Goal: Task Accomplishment & Management: Manage account settings

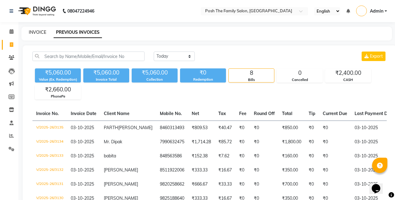
click at [42, 34] on link "INVOICE" at bounding box center [37, 32] width 17 height 6
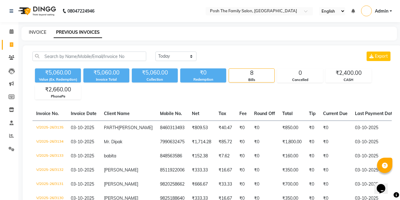
select select "service"
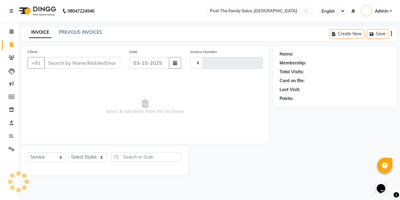
type input "3136"
select select "6199"
click at [59, 65] on input "Client" at bounding box center [82, 63] width 76 height 12
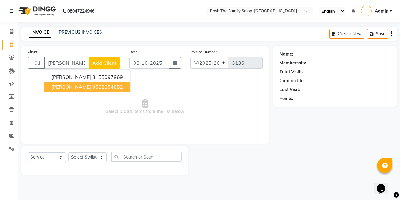
click at [73, 90] on button "[PERSON_NAME] 9562354652" at bounding box center [87, 87] width 86 height 10
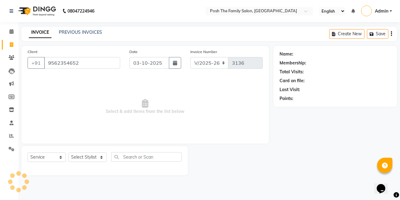
type input "9562354652"
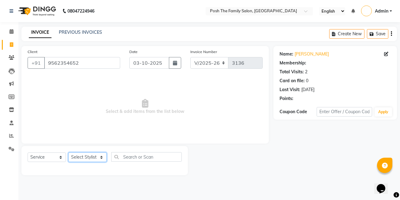
click at [76, 157] on select "Select Stylist [PERSON_NAME] [PERSON_NAME] VRMA [PERSON_NAME] [PERSON_NAME] [PE…" at bounding box center [87, 156] width 38 height 9
select select "53726"
click at [68, 152] on select "Select Stylist [PERSON_NAME] [PERSON_NAME] VRMA [PERSON_NAME] [PERSON_NAME] [PE…" at bounding box center [87, 156] width 38 height 9
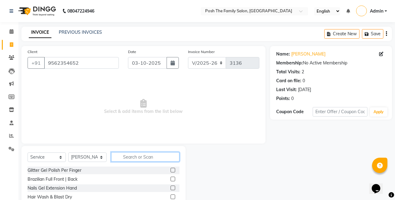
click at [142, 157] on input "text" at bounding box center [145, 156] width 68 height 9
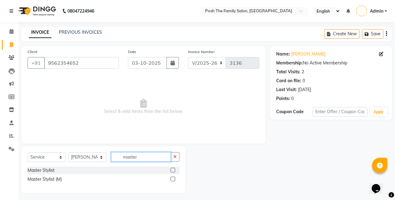
type input "master"
drag, startPoint x: 171, startPoint y: 180, endPoint x: 169, endPoint y: 176, distance: 4.9
click at [170, 179] on div "Master Stylist (M)" at bounding box center [104, 179] width 152 height 8
drag, startPoint x: 173, startPoint y: 179, endPoint x: 168, endPoint y: 175, distance: 6.4
click at [173, 178] on label at bounding box center [173, 178] width 5 height 5
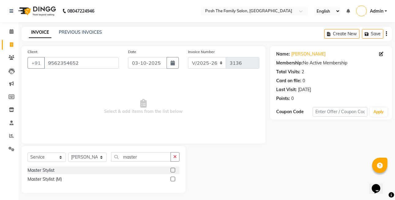
click at [173, 178] on input "checkbox" at bounding box center [173, 179] width 4 height 4
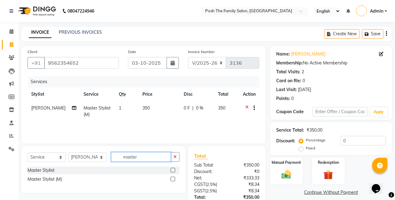
checkbox input "false"
click at [149, 158] on input "master" at bounding box center [141, 156] width 60 height 9
type input "m"
type input "shave"
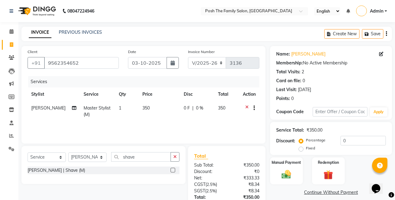
click at [174, 167] on div at bounding box center [175, 170] width 9 height 8
click at [174, 169] on label at bounding box center [173, 170] width 5 height 5
click at [174, 169] on input "checkbox" at bounding box center [173, 170] width 4 height 4
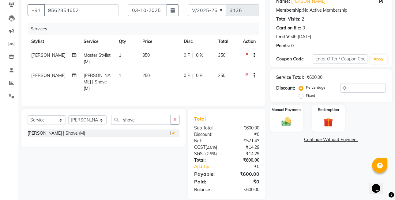
checkbox input "false"
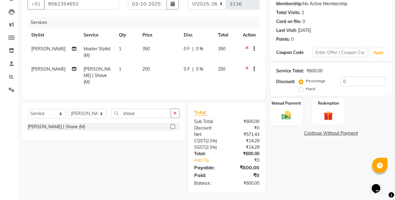
click at [306, 87] on label "Fixed" at bounding box center [310, 89] width 9 height 6
click at [300, 87] on input "Fixed" at bounding box center [302, 89] width 4 height 4
radio input "true"
click at [293, 117] on img at bounding box center [286, 114] width 16 height 11
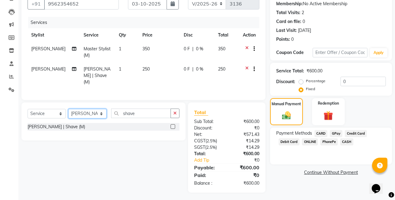
click at [83, 113] on select "Select Stylist [PERSON_NAME] [PERSON_NAME] VRMA [PERSON_NAME] [PERSON_NAME] [PE…" at bounding box center [87, 113] width 38 height 9
click at [326, 144] on span "PhonePe" at bounding box center [328, 141] width 17 height 7
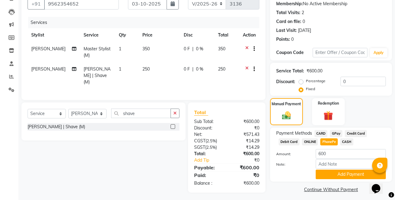
click at [349, 140] on span "CASH" at bounding box center [346, 141] width 13 height 7
click at [322, 153] on input "600" at bounding box center [351, 153] width 70 height 9
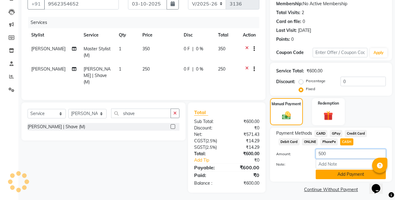
type input "500"
click at [348, 172] on button "Add Payment" at bounding box center [351, 173] width 70 height 9
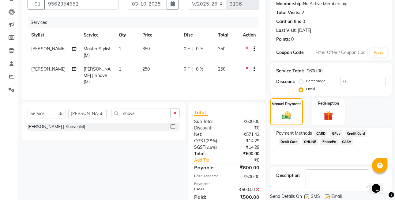
scroll to position [81, 0]
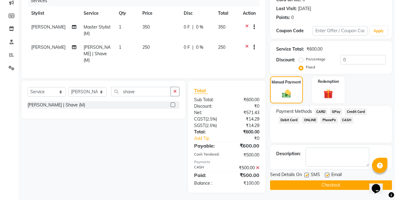
click at [328, 117] on span "PhonePe" at bounding box center [328, 119] width 17 height 7
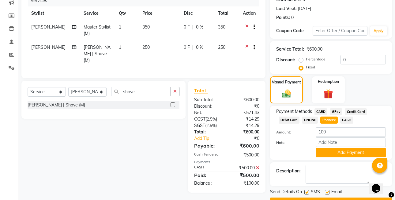
click at [335, 150] on button "Add Payment" at bounding box center [351, 152] width 70 height 9
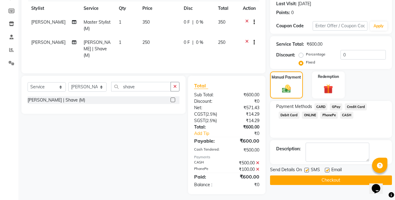
scroll to position [87, 0]
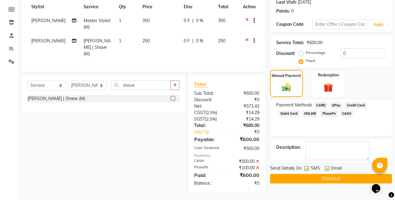
click at [343, 177] on button "Checkout" at bounding box center [331, 178] width 122 height 9
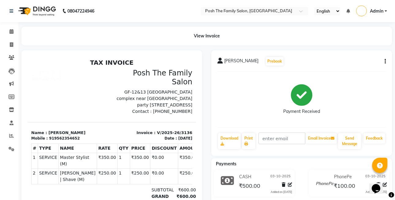
click at [386, 60] on div "[PERSON_NAME] Prebook Payment Received Download Print Email Invoice Send Messag…" at bounding box center [301, 102] width 181 height 105
click at [382, 60] on div "[PERSON_NAME] Prebook" at bounding box center [302, 61] width 169 height 10
click at [385, 61] on icon "button" at bounding box center [385, 61] width 1 height 0
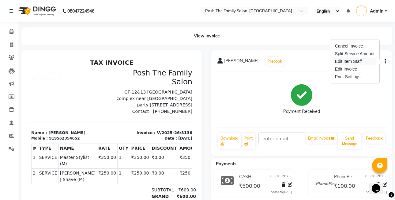
click at [358, 60] on div "Edit Item Staff" at bounding box center [355, 62] width 42 height 8
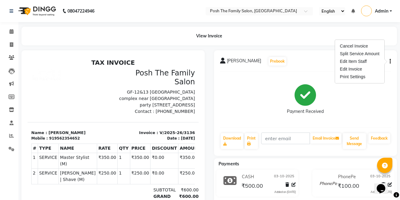
select select
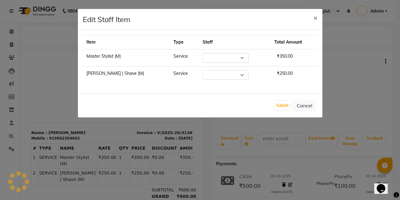
select select "53726"
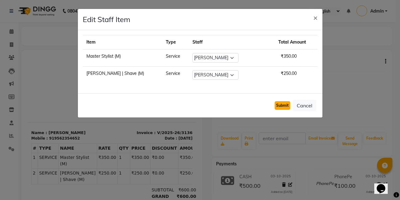
click at [276, 104] on button "Submit" at bounding box center [283, 105] width 16 height 9
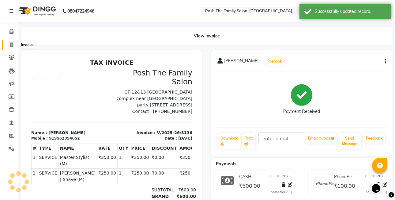
click at [14, 44] on span at bounding box center [11, 44] width 11 height 7
select select "service"
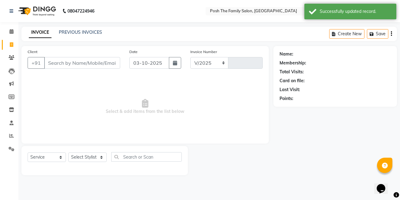
select select "6199"
type input "3137"
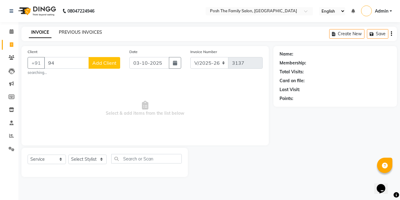
type input "9"
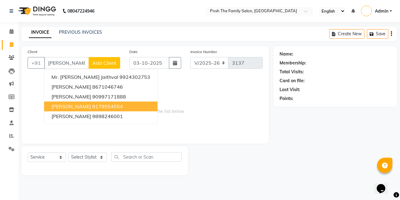
click at [92, 107] on ngb-highlight "9179554554" at bounding box center [107, 106] width 31 height 6
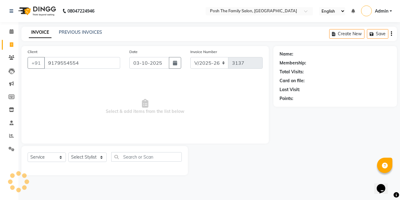
type input "9179554554"
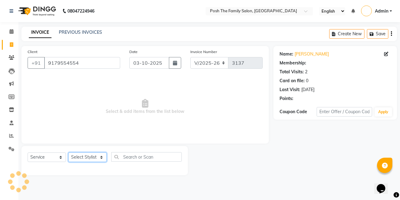
click at [85, 153] on select "Select Stylist [PERSON_NAME] [PERSON_NAME] VRMA [PERSON_NAME] [PERSON_NAME] [PE…" at bounding box center [87, 156] width 38 height 9
select select "71170"
click at [68, 152] on select "Select Stylist [PERSON_NAME] [PERSON_NAME] VRMA [PERSON_NAME] [PERSON_NAME] [PE…" at bounding box center [87, 156] width 38 height 9
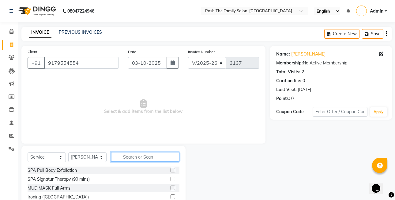
click at [136, 156] on input "text" at bounding box center [145, 156] width 68 height 9
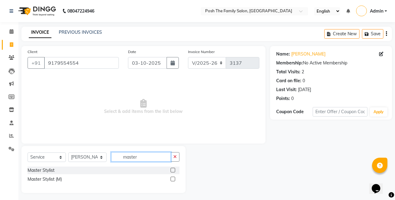
type input "master"
click at [174, 176] on label at bounding box center [173, 178] width 5 height 5
click at [174, 177] on input "checkbox" at bounding box center [173, 179] width 4 height 4
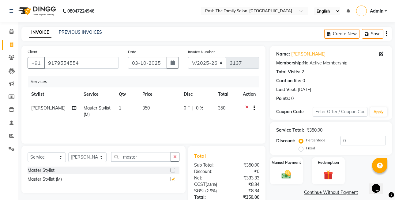
checkbox input "false"
click at [97, 158] on select "Select Stylist [PERSON_NAME] [PERSON_NAME] VRMA [PERSON_NAME] [PERSON_NAME] [PE…" at bounding box center [87, 156] width 38 height 9
select select "63185"
click at [68, 152] on select "Select Stylist [PERSON_NAME] [PERSON_NAME] VRMA [PERSON_NAME] [PERSON_NAME] [PE…" at bounding box center [87, 156] width 38 height 9
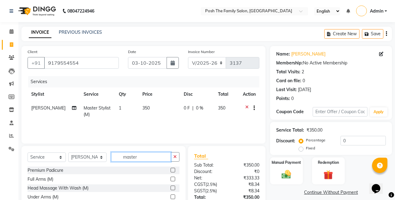
click at [139, 153] on input "master" at bounding box center [141, 156] width 60 height 9
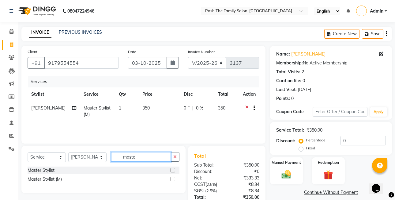
type input "maste"
click at [173, 178] on label at bounding box center [173, 178] width 5 height 5
click at [173, 178] on input "checkbox" at bounding box center [173, 179] width 4 height 4
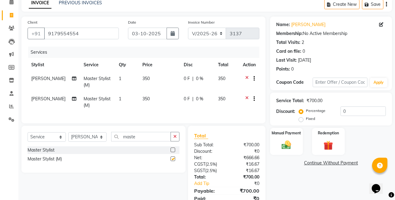
scroll to position [59, 0]
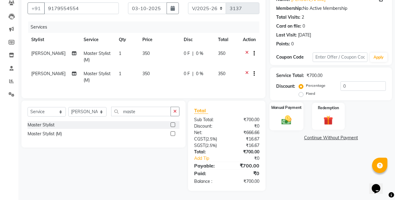
checkbox input "false"
click at [306, 91] on label "Fixed" at bounding box center [310, 94] width 9 height 6
click at [301, 91] on input "Fixed" at bounding box center [302, 93] width 4 height 4
radio input "true"
click at [283, 114] on img at bounding box center [286, 119] width 16 height 11
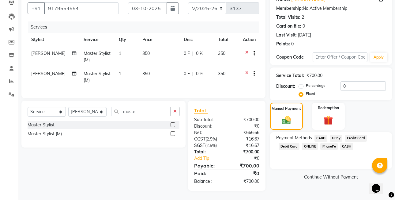
click at [345, 143] on span "CASH" at bounding box center [346, 146] width 13 height 7
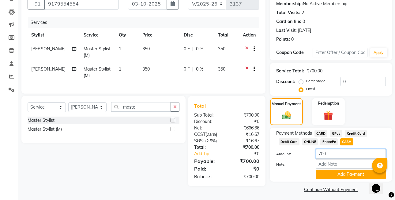
click at [320, 153] on input "700" at bounding box center [351, 153] width 70 height 9
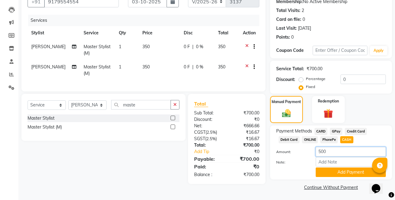
scroll to position [62, 0]
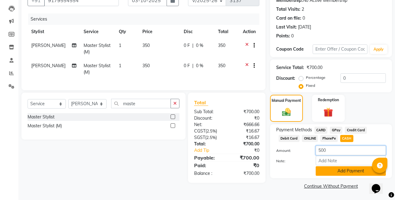
type input "500"
click at [335, 170] on button "Add Payment" at bounding box center [351, 170] width 70 height 9
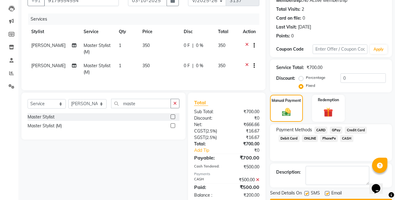
click at [328, 137] on span "PhonePe" at bounding box center [328, 138] width 17 height 7
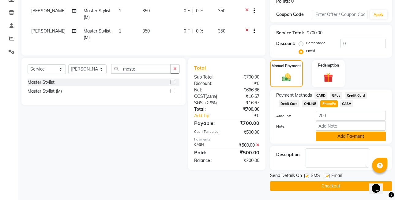
click at [337, 135] on button "Add Payment" at bounding box center [351, 135] width 70 height 9
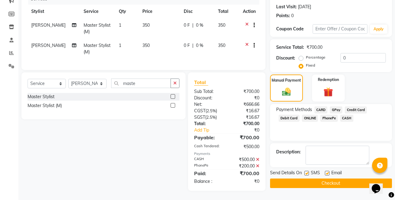
scroll to position [87, 0]
click at [337, 172] on span "Email" at bounding box center [336, 173] width 10 height 8
click at [338, 178] on button "Checkout" at bounding box center [331, 182] width 122 height 9
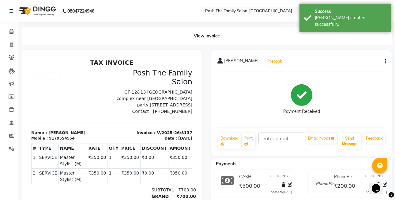
click at [386, 61] on icon "button" at bounding box center [385, 61] width 1 height 0
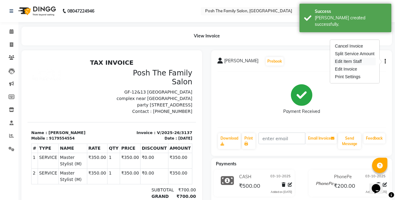
click at [358, 62] on div "Edit Item Staff" at bounding box center [355, 62] width 42 height 8
select select
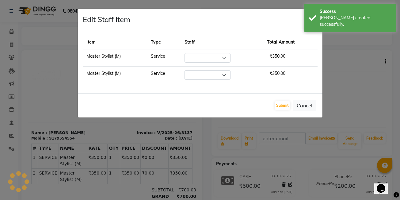
select select "71170"
select select "63185"
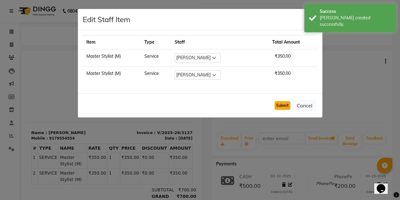
click at [280, 106] on button "Submit" at bounding box center [283, 105] width 16 height 9
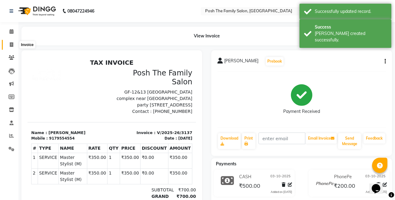
click at [11, 44] on icon at bounding box center [11, 44] width 3 height 5
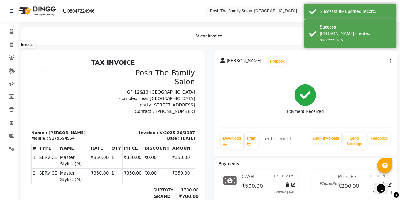
select select "6199"
select select "service"
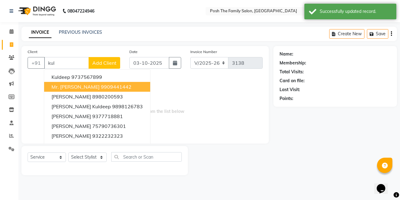
click at [116, 82] on button "Mr. [PERSON_NAME] 9909441442" at bounding box center [97, 87] width 106 height 10
type input "9909441442"
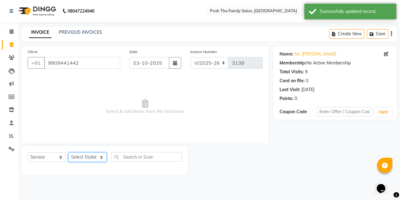
click at [81, 152] on div "Select Service Product Membership Package Voucher Prepaid Gift Card Select Styl…" at bounding box center [105, 159] width 154 height 14
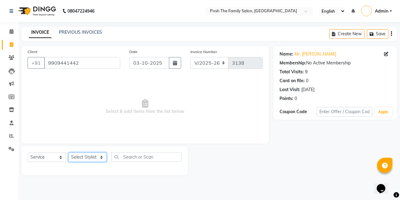
select select "53726"
click at [68, 152] on select "Select Stylist [PERSON_NAME] [PERSON_NAME] VRMA [PERSON_NAME] [PERSON_NAME] [PE…" at bounding box center [87, 156] width 38 height 9
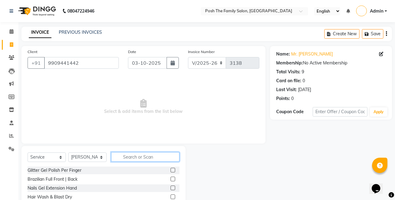
click at [147, 157] on input "text" at bounding box center [145, 156] width 68 height 9
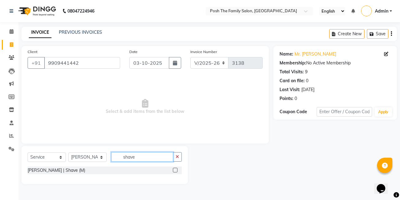
type input "shave"
click at [174, 170] on label at bounding box center [175, 170] width 5 height 5
click at [174, 170] on input "checkbox" at bounding box center [175, 170] width 4 height 4
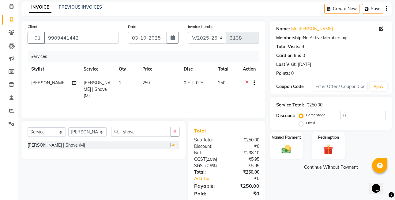
checkbox input "false"
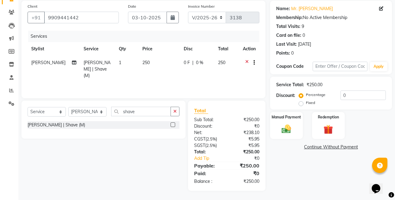
click at [301, 100] on div "Fixed" at bounding box center [307, 102] width 15 height 7
click at [306, 105] on label "Fixed" at bounding box center [310, 103] width 9 height 6
click at [301, 105] on input "Fixed" at bounding box center [302, 102] width 4 height 4
radio input "true"
click at [279, 120] on div "Manual Payment" at bounding box center [287, 125] width 34 height 28
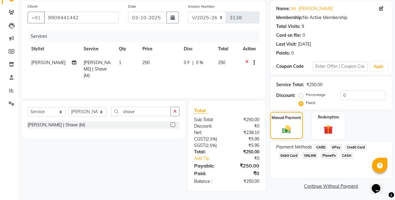
click at [350, 157] on span "CASH" at bounding box center [346, 155] width 13 height 7
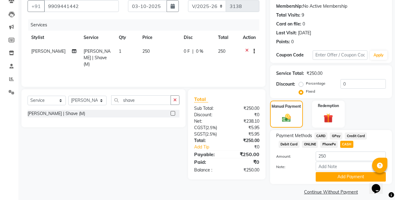
scroll to position [62, 0]
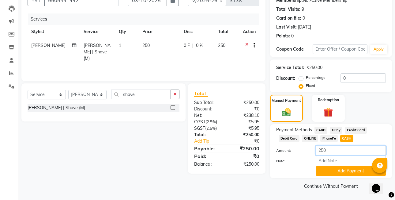
click at [333, 148] on input "250" at bounding box center [351, 150] width 70 height 9
type input "2"
type input "200"
click at [351, 171] on button "Add Payment" at bounding box center [351, 170] width 70 height 9
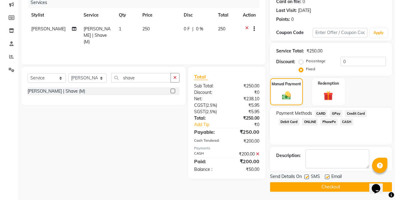
scroll to position [80, 0]
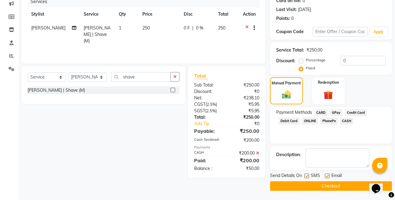
click at [339, 189] on button "Checkout" at bounding box center [331, 185] width 122 height 9
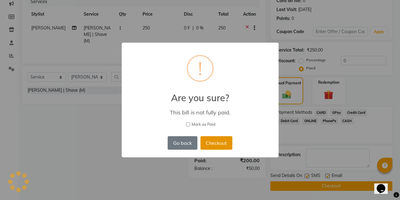
click at [213, 149] on button "Checkout" at bounding box center [216, 142] width 32 height 13
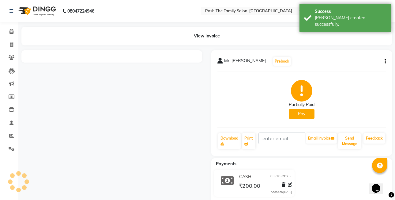
click at [385, 61] on icon "button" at bounding box center [385, 61] width 1 height 0
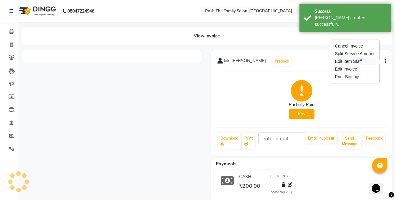
click at [365, 62] on div "Edit Item Staff" at bounding box center [355, 62] width 42 height 8
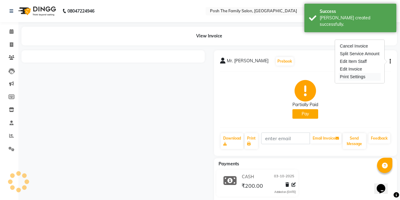
select select "53726"
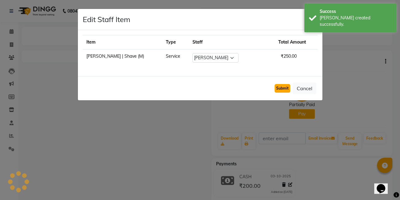
click at [279, 88] on button "Submit" at bounding box center [283, 88] width 16 height 9
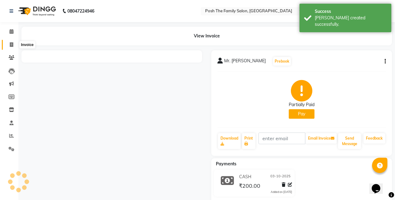
click at [11, 42] on icon at bounding box center [11, 44] width 3 height 5
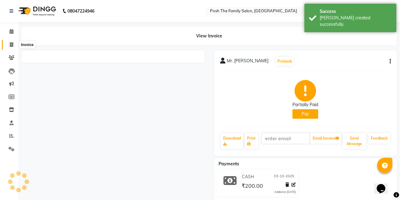
select select "service"
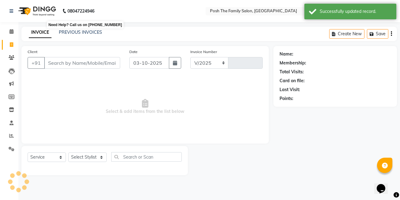
select select "6199"
type input "3139"
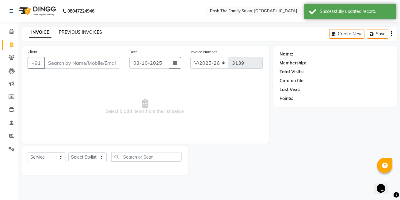
click at [96, 31] on link "PREVIOUS INVOICES" at bounding box center [80, 32] width 43 height 6
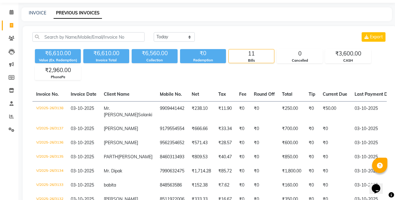
scroll to position [4, 0]
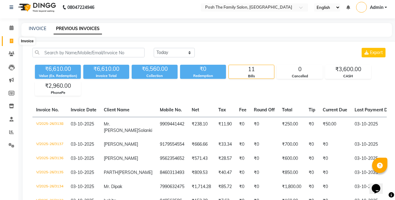
click at [11, 42] on icon at bounding box center [11, 41] width 3 height 5
select select "service"
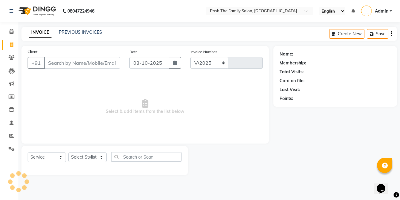
select select "6199"
type input "3139"
drag, startPoint x: 57, startPoint y: 63, endPoint x: 52, endPoint y: 71, distance: 9.5
click at [56, 63] on input "Client" at bounding box center [82, 63] width 76 height 12
click at [68, 63] on input "Client" at bounding box center [82, 63] width 76 height 12
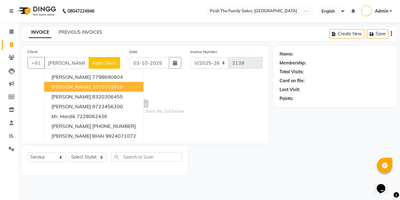
drag, startPoint x: 81, startPoint y: 139, endPoint x: 90, endPoint y: 85, distance: 54.6
click at [89, 85] on ngb-typeahead-window "[PERSON_NAME] 7798690804 [PERSON_NAME] 1010101010 [PERSON_NAME] 8320306455 [PER…" at bounding box center [94, 121] width 100 height 104
click at [92, 88] on ngb-highlight "1010101010" at bounding box center [107, 87] width 31 height 6
type input "1010101010"
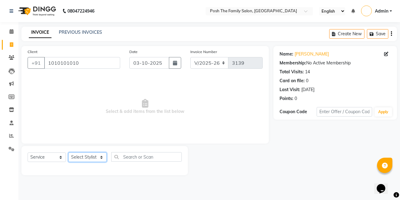
click at [77, 157] on select "Select Stylist [PERSON_NAME] [PERSON_NAME] VRMA [PERSON_NAME] [PERSON_NAME] [PE…" at bounding box center [87, 156] width 38 height 9
select select "53742"
click at [68, 152] on select "Select Stylist [PERSON_NAME] [PERSON_NAME] VRMA [PERSON_NAME] [PERSON_NAME] [PE…" at bounding box center [87, 156] width 38 height 9
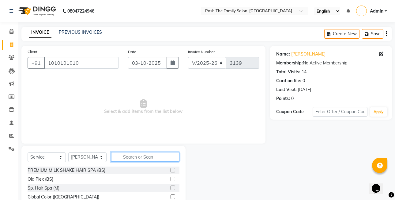
click at [134, 156] on input "text" at bounding box center [145, 156] width 68 height 9
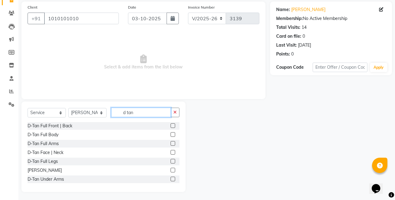
scroll to position [46, 0]
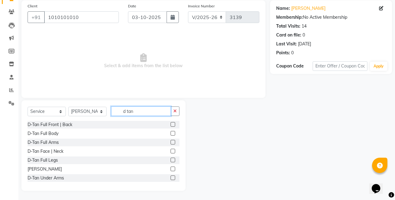
type input "d tan"
click at [171, 149] on label at bounding box center [173, 151] width 5 height 5
click at [171, 149] on input "checkbox" at bounding box center [173, 151] width 4 height 4
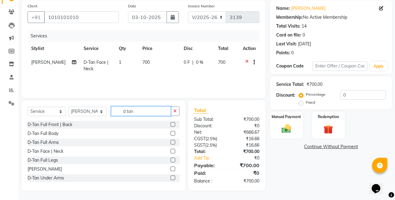
checkbox input "false"
click at [154, 113] on input "d tan" at bounding box center [141, 110] width 60 height 9
type input "d"
type input "facial"
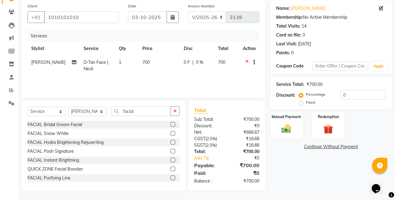
click at [171, 176] on label at bounding box center [173, 177] width 5 height 5
click at [171, 176] on input "checkbox" at bounding box center [173, 178] width 4 height 4
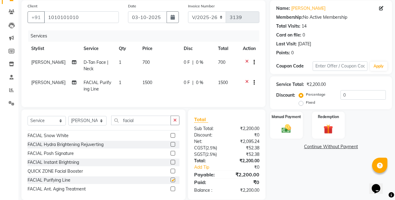
checkbox input "false"
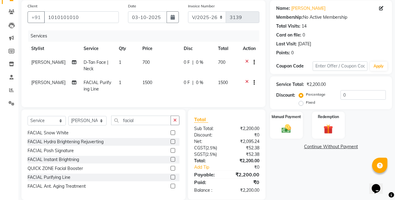
scroll to position [59, 0]
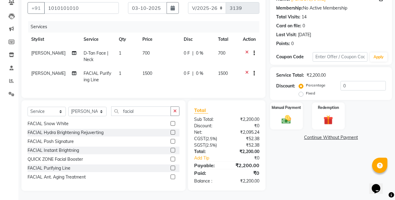
click at [299, 85] on div "Discount: Percentage Fixed 0" at bounding box center [331, 89] width 110 height 17
click at [306, 92] on label "Fixed" at bounding box center [310, 93] width 9 height 6
click at [300, 92] on input "Fixed" at bounding box center [302, 93] width 4 height 4
radio input "true"
drag, startPoint x: 299, startPoint y: 106, endPoint x: 300, endPoint y: 110, distance: 4.7
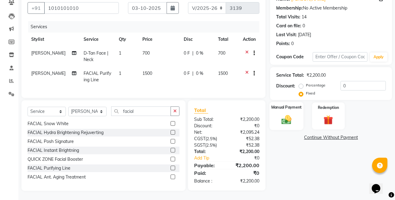
click at [299, 106] on div "Manual Payment" at bounding box center [287, 116] width 34 height 28
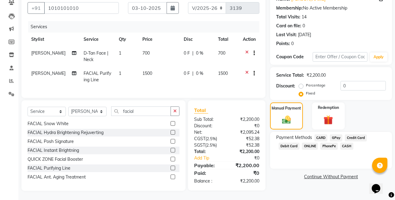
click at [324, 142] on span "PhonePe" at bounding box center [328, 145] width 17 height 7
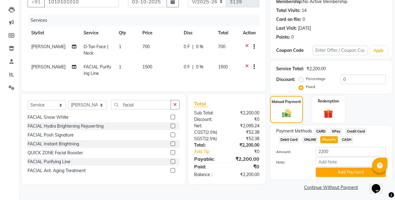
scroll to position [62, 0]
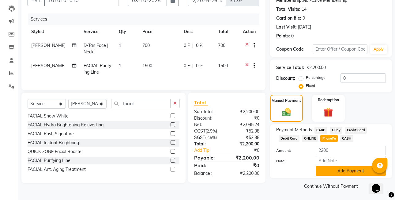
click at [339, 171] on button "Add Payment" at bounding box center [351, 170] width 70 height 9
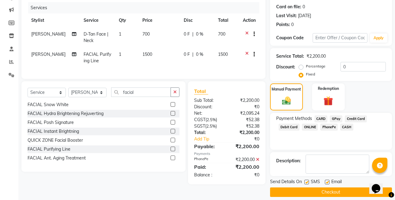
scroll to position [80, 0]
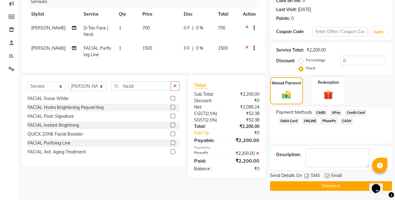
click at [342, 184] on button "Checkout" at bounding box center [331, 185] width 122 height 9
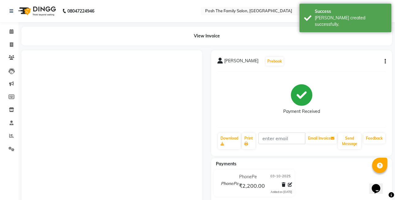
click at [382, 60] on div "[PERSON_NAME] Prebook" at bounding box center [302, 61] width 169 height 10
click at [384, 60] on button "button" at bounding box center [384, 61] width 4 height 6
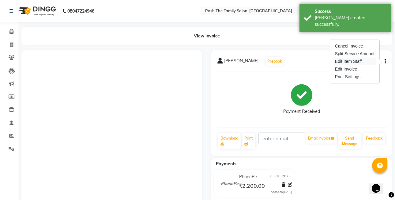
click at [364, 58] on div "Edit Item Staff" at bounding box center [355, 62] width 42 height 8
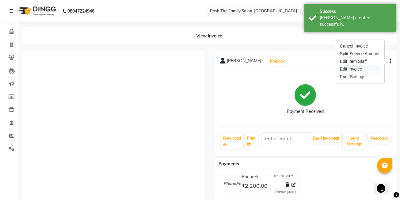
select select "53742"
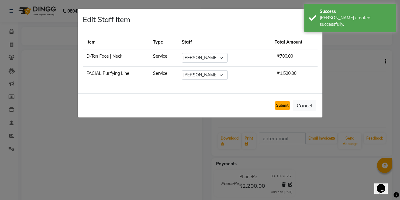
click at [278, 100] on div "Submit Cancel" at bounding box center [200, 105] width 244 height 24
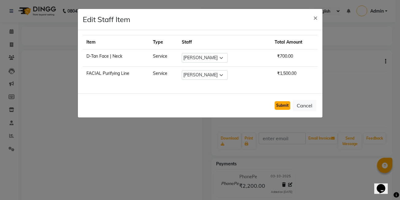
click at [275, 107] on button "Submit" at bounding box center [283, 105] width 16 height 9
